Goal: Navigation & Orientation: Find specific page/section

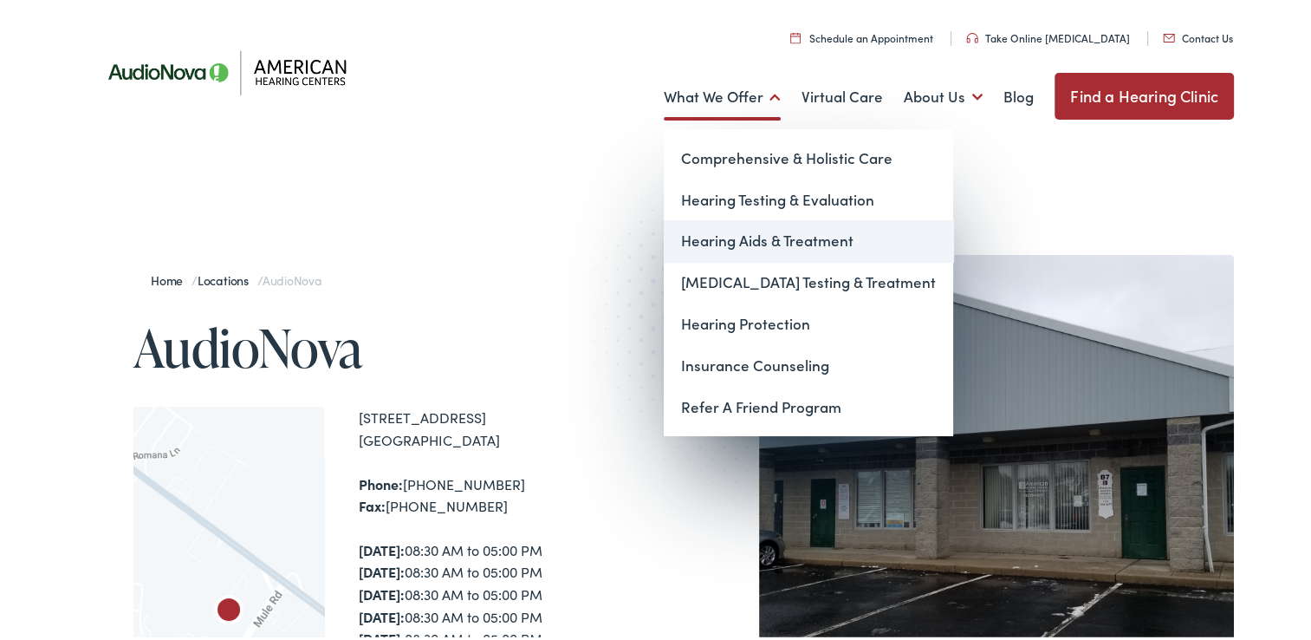
click at [776, 241] on link "Hearing Aids & Treatment" at bounding box center [808, 238] width 289 height 42
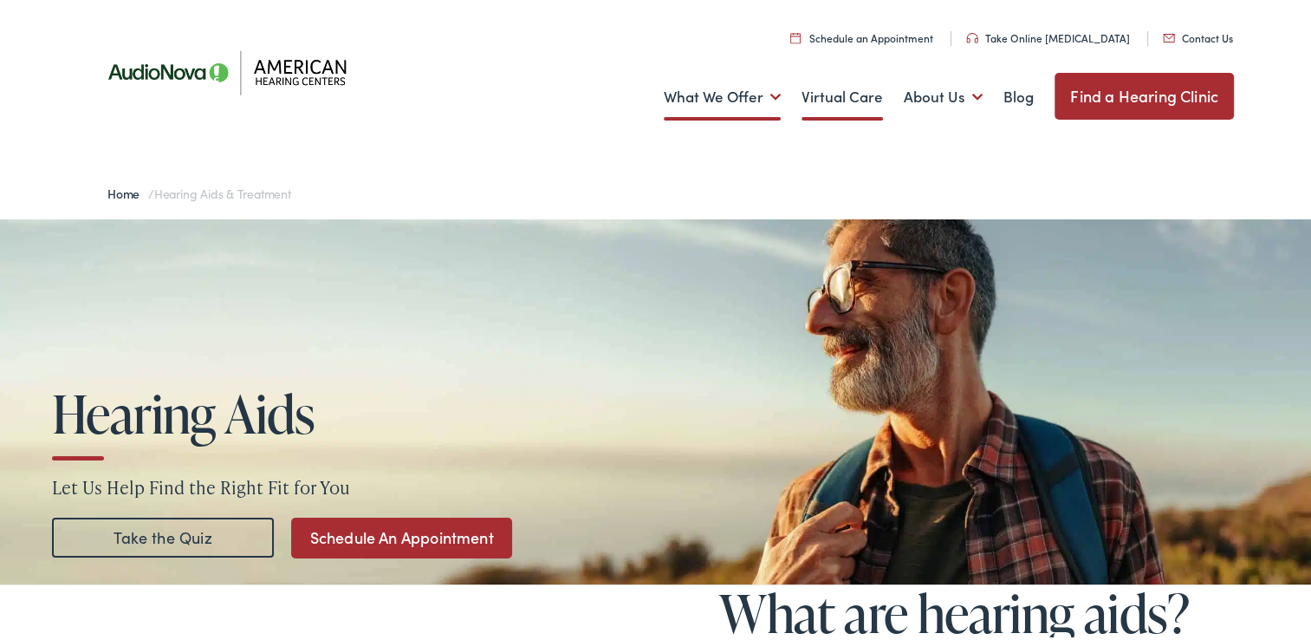
click at [838, 97] on link "Virtual Care" at bounding box center [842, 94] width 81 height 64
